Goal: Task Accomplishment & Management: Manage account settings

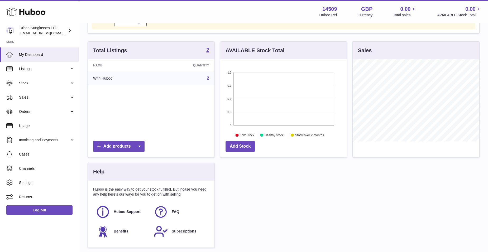
scroll to position [53, 0]
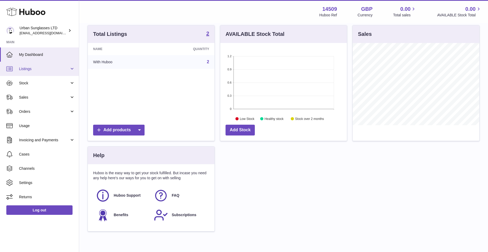
click at [37, 71] on span "Listings" at bounding box center [44, 68] width 50 height 5
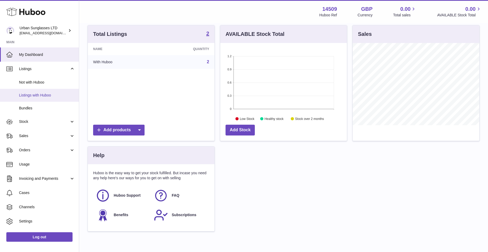
click at [47, 94] on span "Listings with Huboo" at bounding box center [47, 95] width 56 height 5
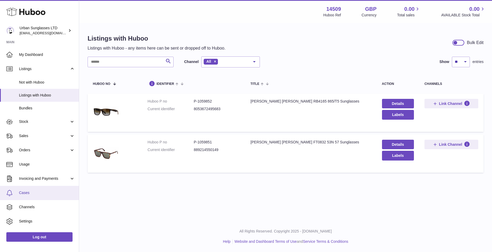
scroll to position [12, 0]
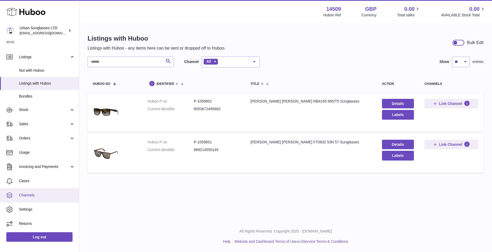
click at [47, 197] on span "Channels" at bounding box center [47, 195] width 56 height 5
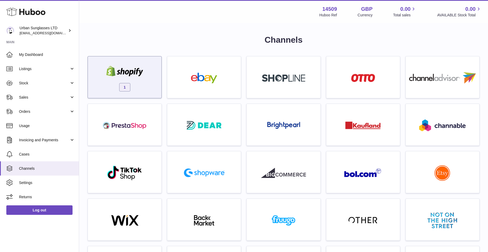
click at [137, 73] on img at bounding box center [124, 71] width 45 height 11
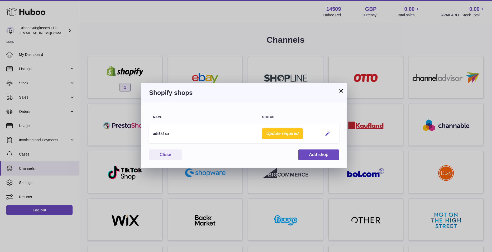
click at [342, 89] on button "×" at bounding box center [341, 91] width 6 height 6
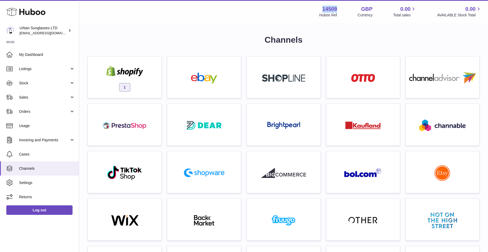
drag, startPoint x: 340, startPoint y: 12, endPoint x: 318, endPoint y: 10, distance: 21.7
click at [320, 10] on div "14509 Huboo Ref GBP Currency 0.00 Total sales 0.00 AVAILABLE Stock Total" at bounding box center [401, 12] width 162 height 12
copy strong "14509"
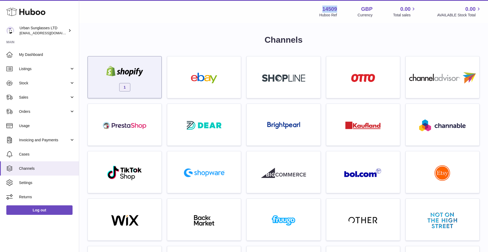
click at [150, 71] on div "1" at bounding box center [125, 79] width 68 height 34
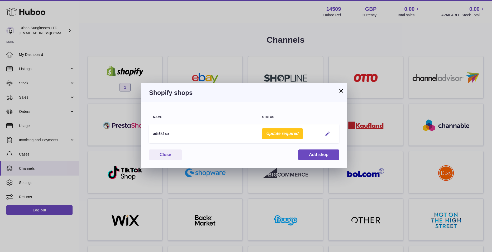
click at [344, 91] on div "Shopify shops" at bounding box center [244, 92] width 206 height 19
click at [341, 88] on button "×" at bounding box center [341, 91] width 6 height 6
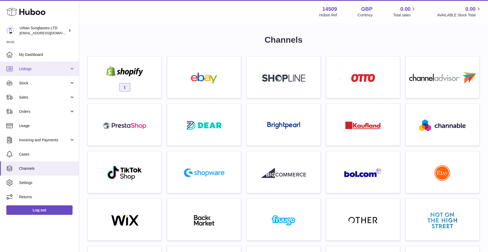
click at [29, 70] on span "Listings" at bounding box center [44, 68] width 50 height 5
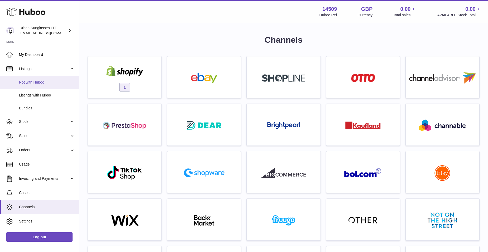
click at [39, 85] on span "Not with Huboo" at bounding box center [47, 82] width 56 height 5
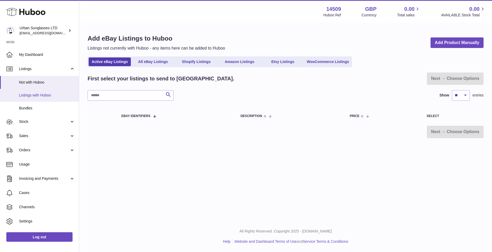
click at [35, 93] on span "Listings with Huboo" at bounding box center [47, 95] width 56 height 5
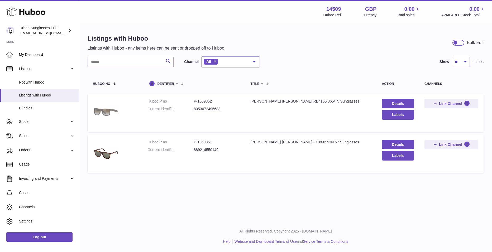
click at [107, 109] on img at bounding box center [106, 112] width 26 height 26
click at [402, 102] on link "Details" at bounding box center [398, 103] width 32 height 9
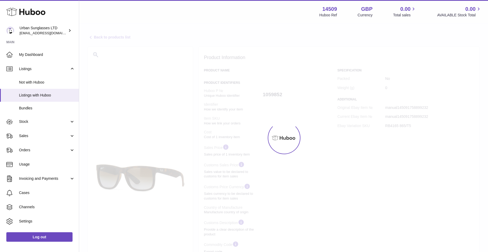
select select
select select "****"
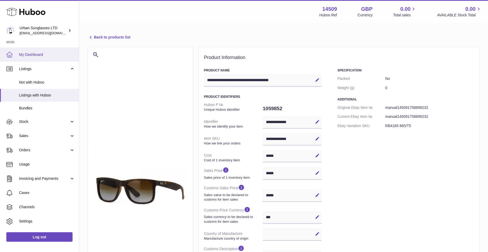
click at [32, 54] on span "My Dashboard" at bounding box center [47, 54] width 56 height 5
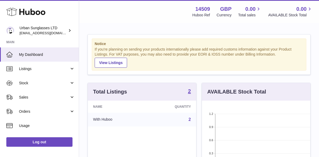
scroll to position [82, 108]
